Goal: Task Accomplishment & Management: Manage account settings

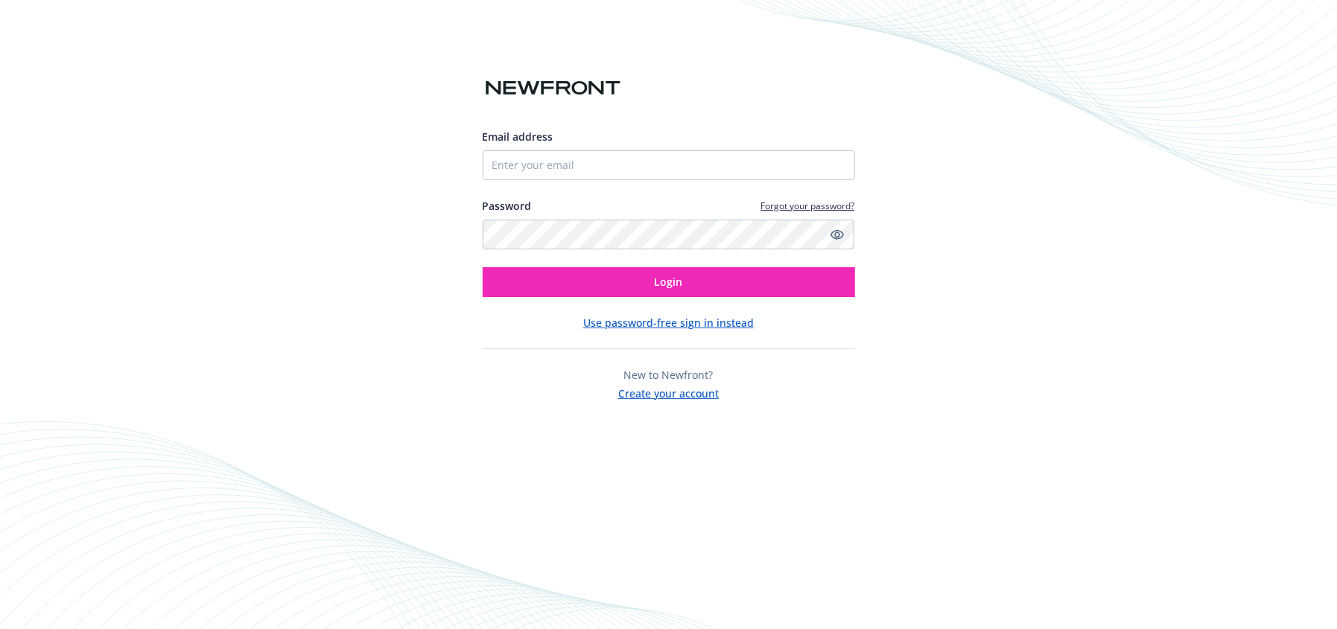
click at [149, 212] on div "Email address Password Forgot your password? Login Use password-free sign in in…" at bounding box center [668, 314] width 1337 height 629
click at [97, 234] on div "Email address Password Forgot your password? Login Use password-free sign in in…" at bounding box center [668, 314] width 1337 height 629
